Goal: Task Accomplishment & Management: Manage account settings

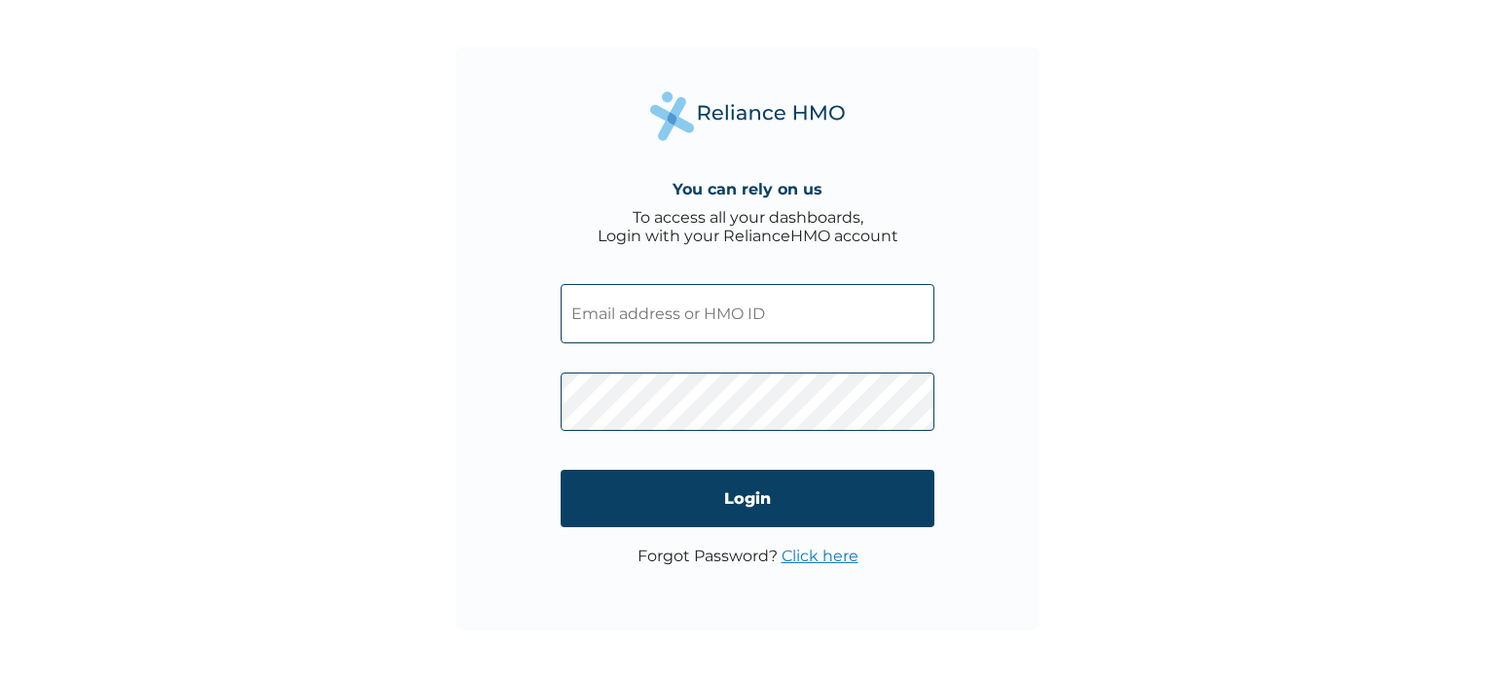
click at [611, 319] on input "text" at bounding box center [747, 313] width 374 height 59
type input "[EMAIL_ADDRESS][DOMAIN_NAME]"
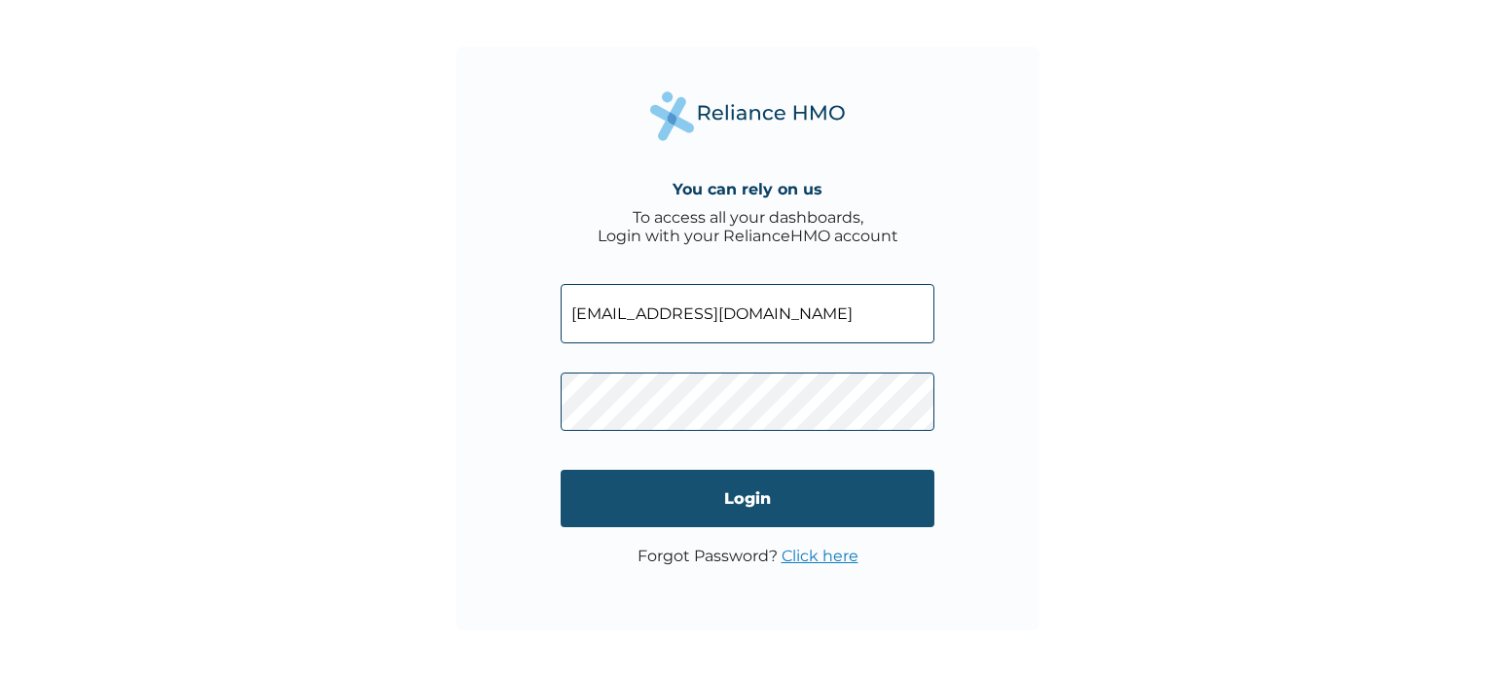
click at [703, 494] on input "Login" at bounding box center [747, 498] width 374 height 57
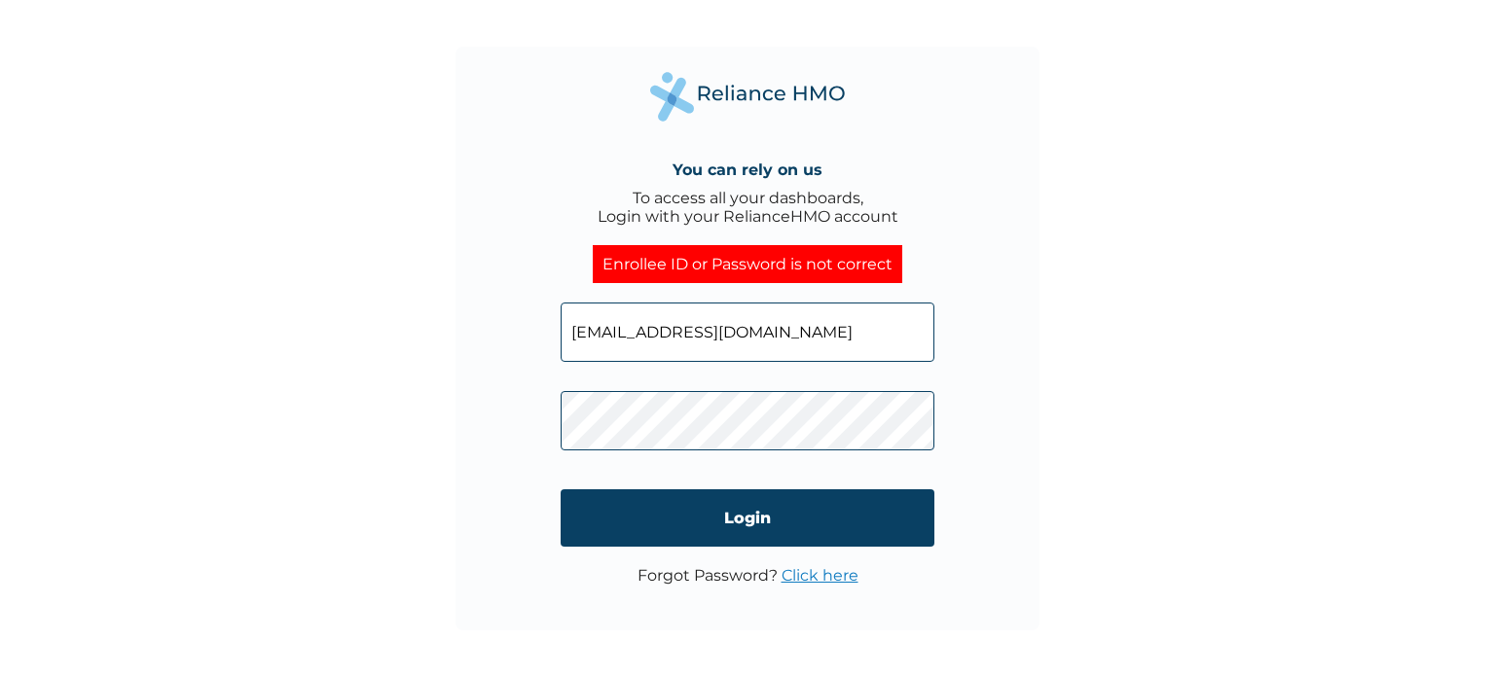
click at [434, 396] on div "You can rely on us To access all your dashboards, Login with your RelianceHMO a…" at bounding box center [747, 338] width 1495 height 676
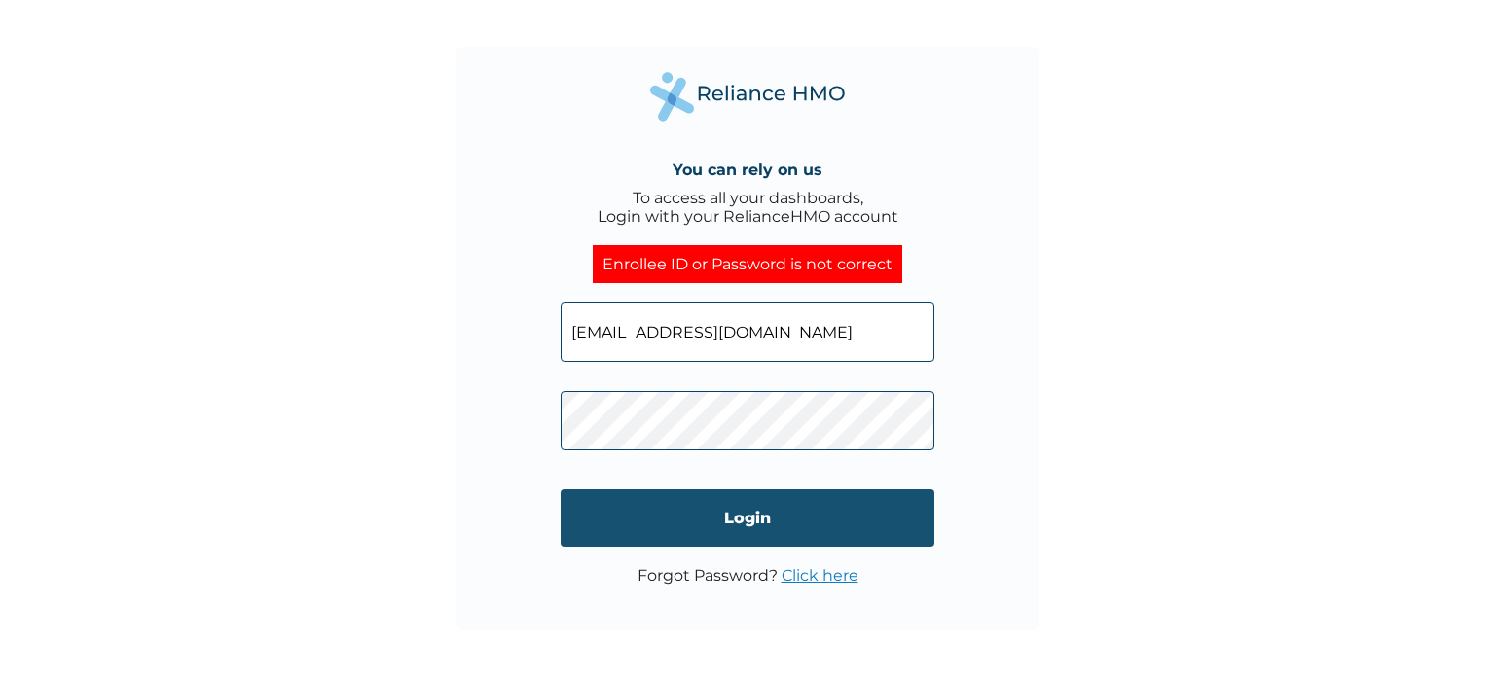
click at [639, 505] on input "Login" at bounding box center [747, 517] width 374 height 57
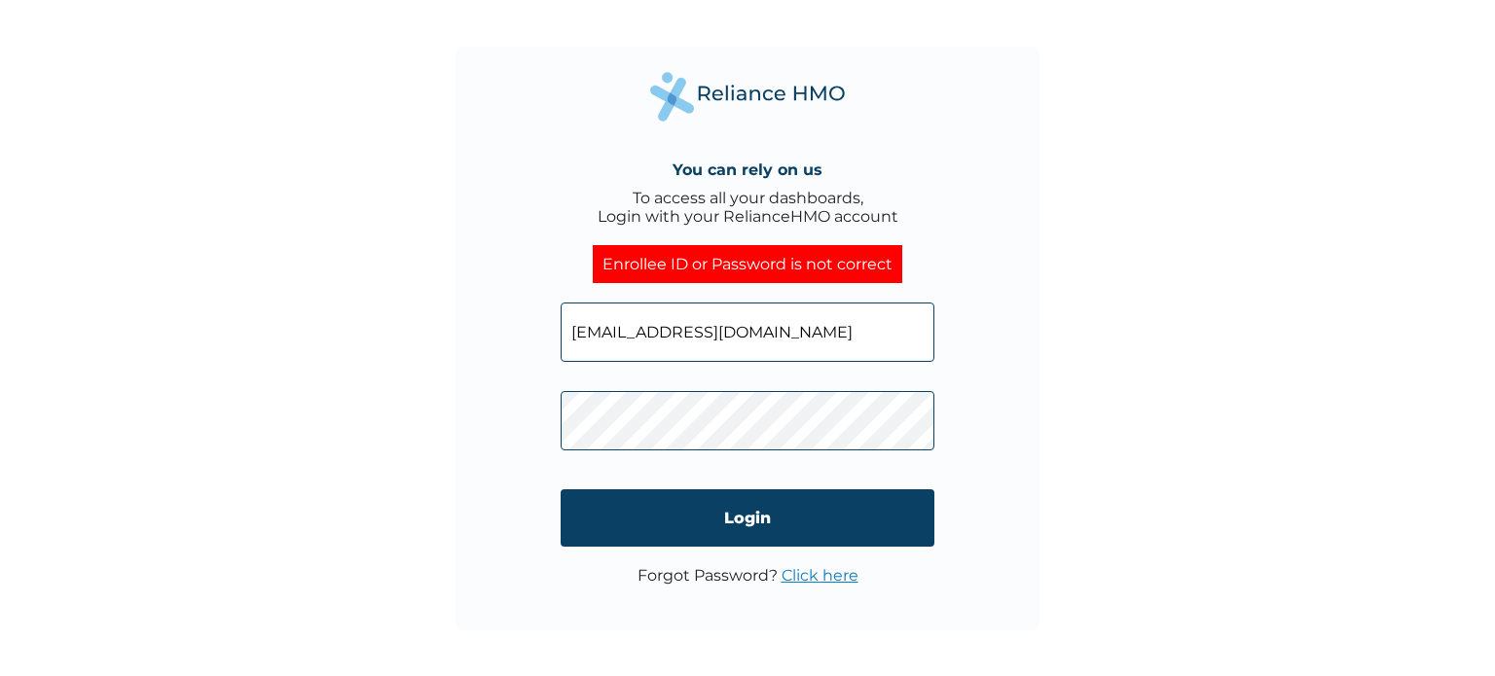
click at [751, 333] on input "[EMAIL_ADDRESS][DOMAIN_NAME]" at bounding box center [747, 332] width 374 height 59
type input "f"
type input "[EMAIL_ADDRESS][DOMAIN_NAME]"
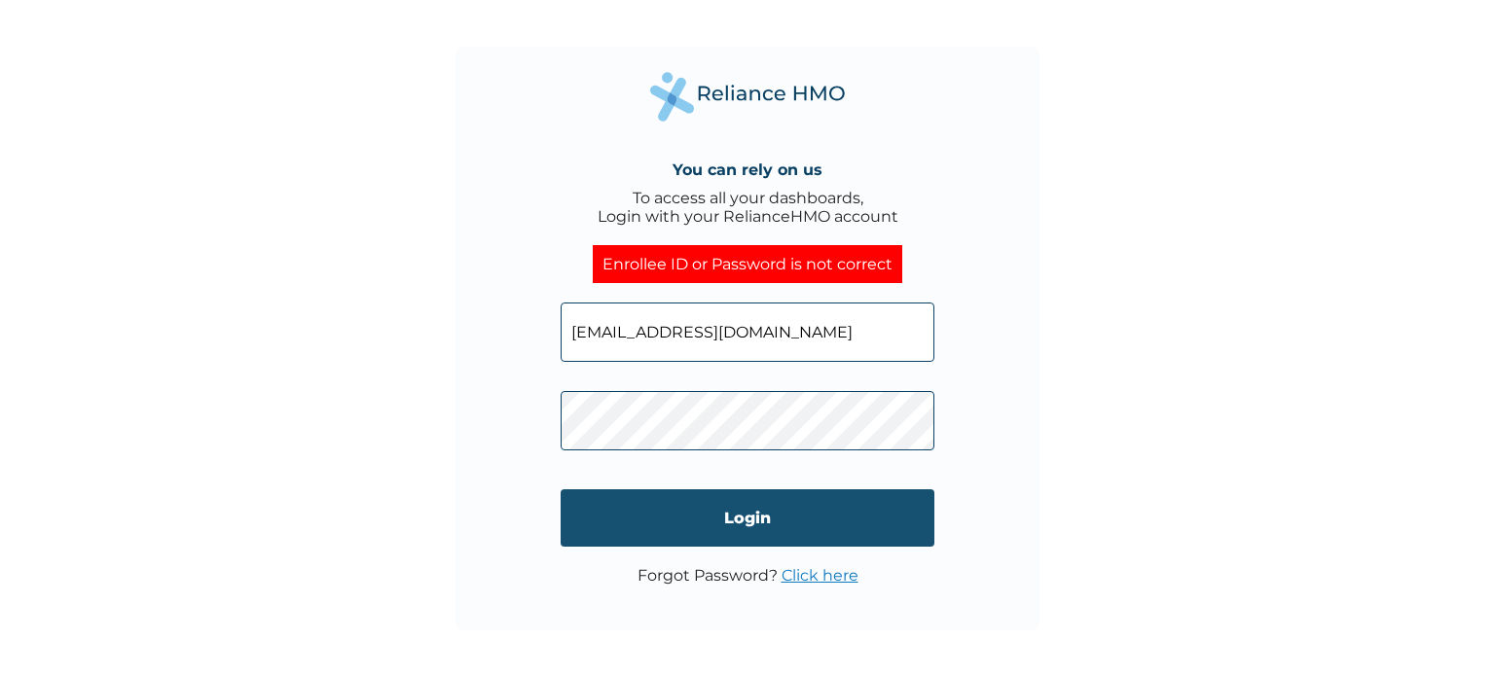
click at [704, 514] on input "Login" at bounding box center [747, 517] width 374 height 57
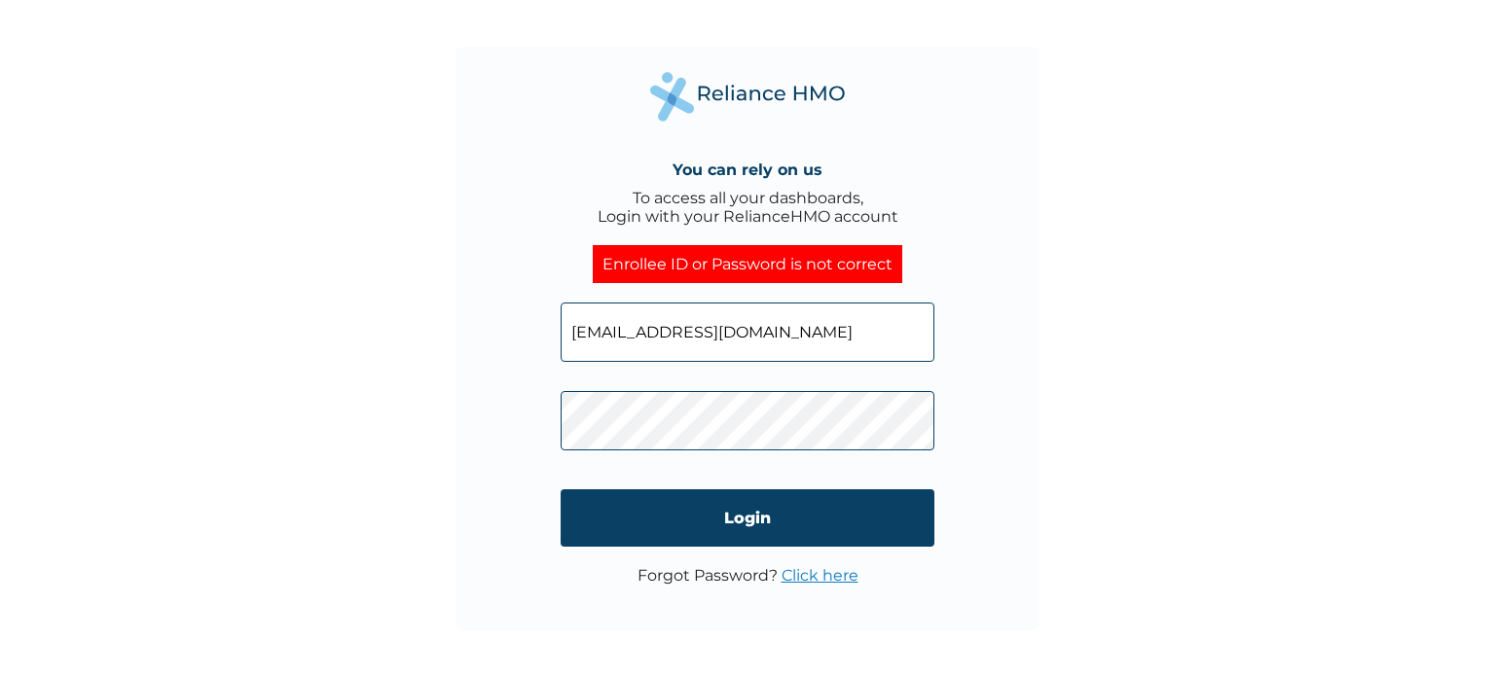
click at [506, 417] on div "You can rely on us To access all your dashboards, Login with your RelianceHMO a…" at bounding box center [747, 339] width 584 height 584
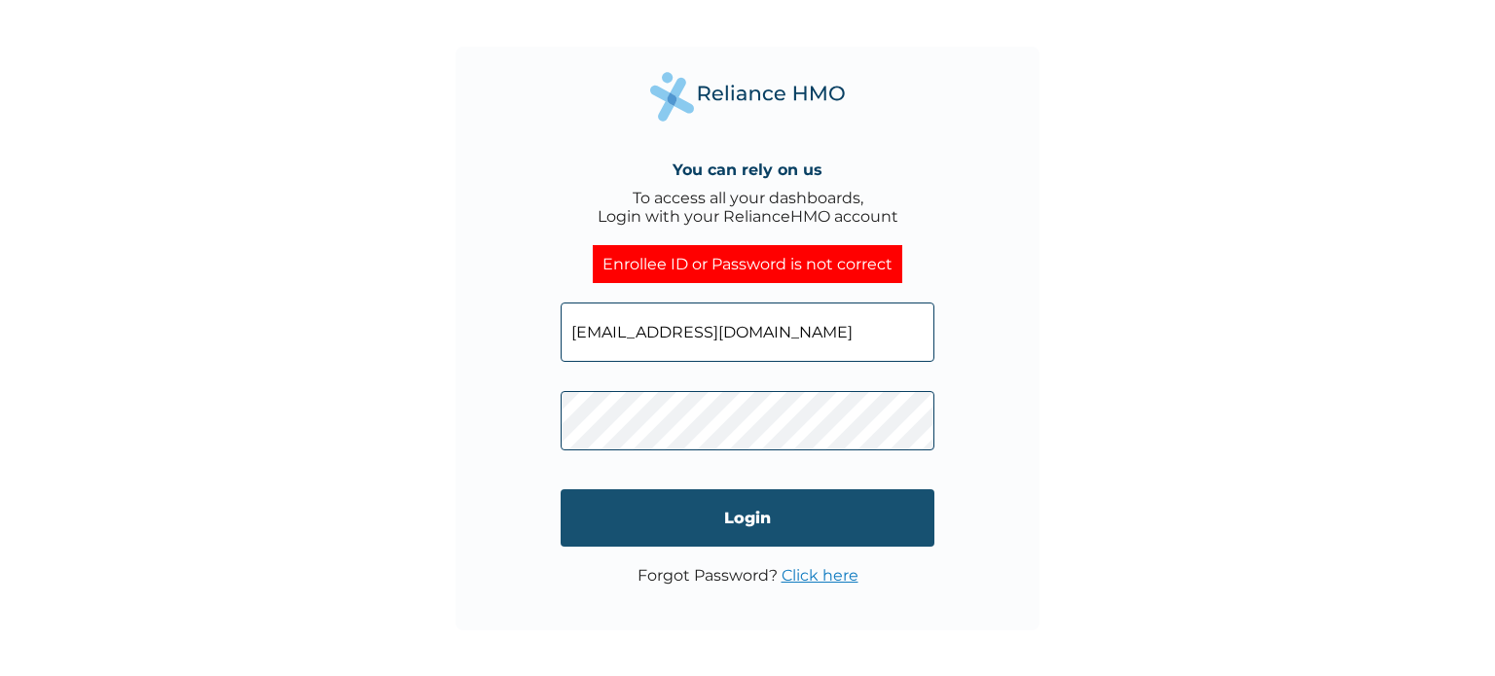
click at [744, 510] on input "Login" at bounding box center [747, 517] width 374 height 57
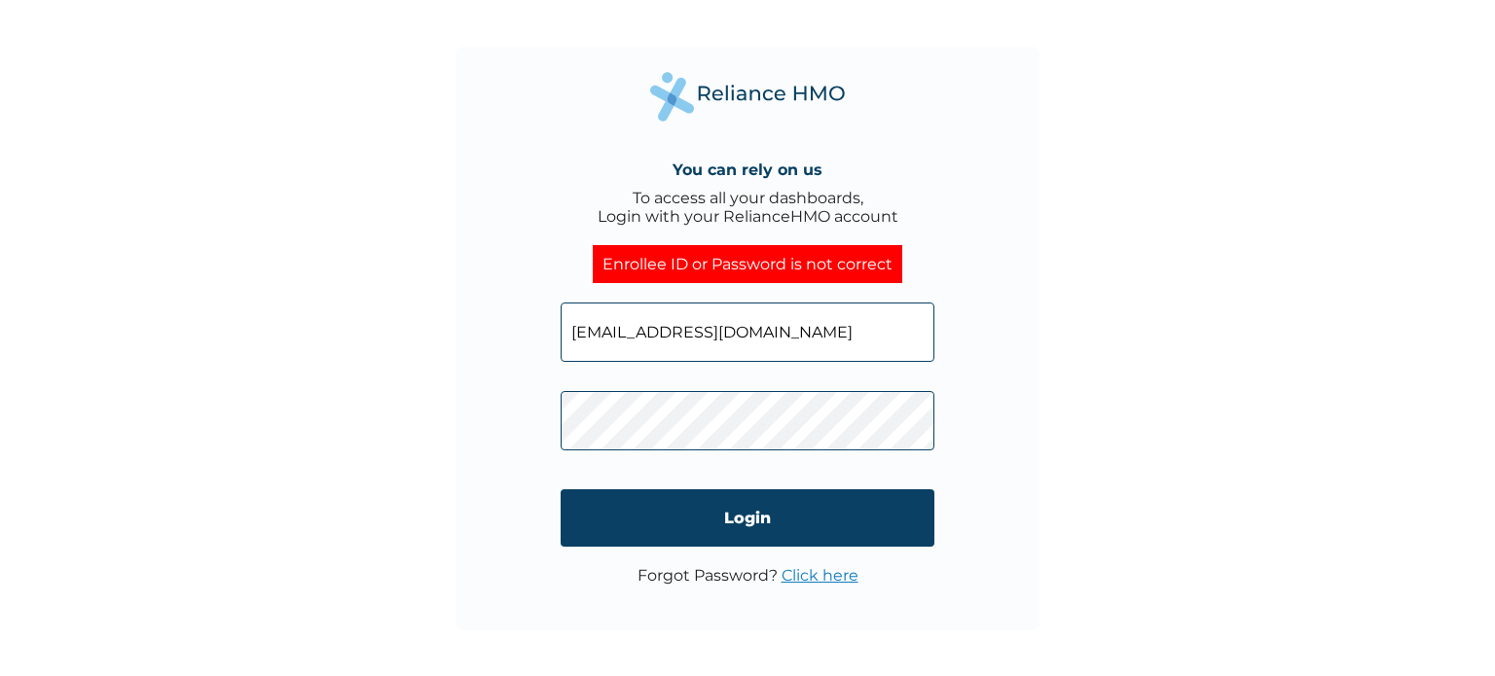
click input "Login" at bounding box center [747, 517] width 374 height 57
